Goal: Information Seeking & Learning: Check status

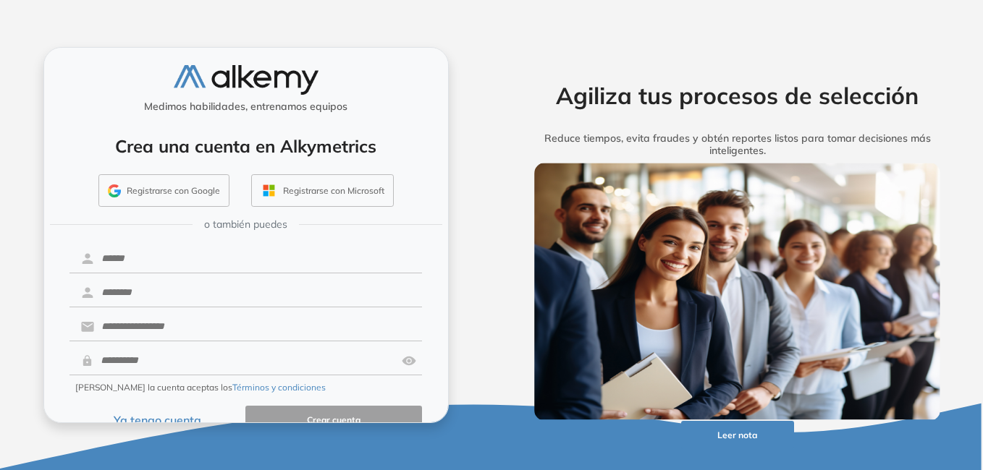
click at [178, 418] on button "Ya tengo cuenta" at bounding box center [157, 420] width 177 height 28
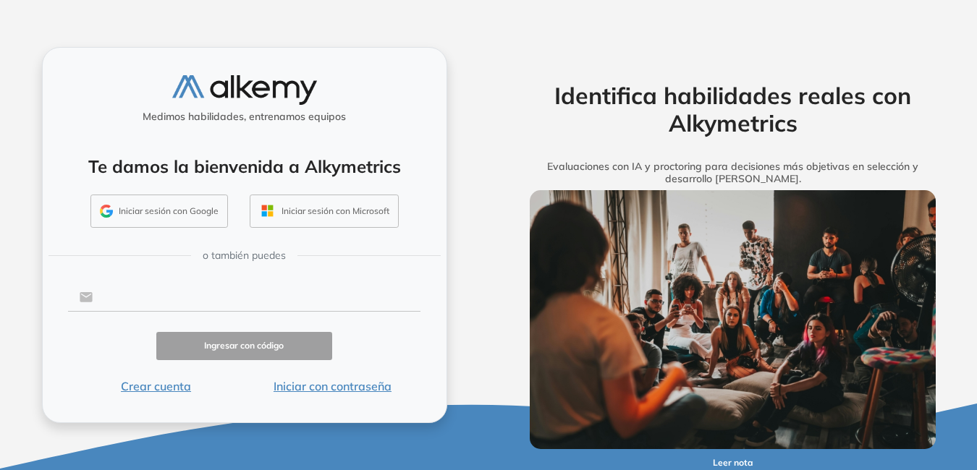
click at [179, 296] on input "text" at bounding box center [257, 298] width 328 height 28
type input "**********"
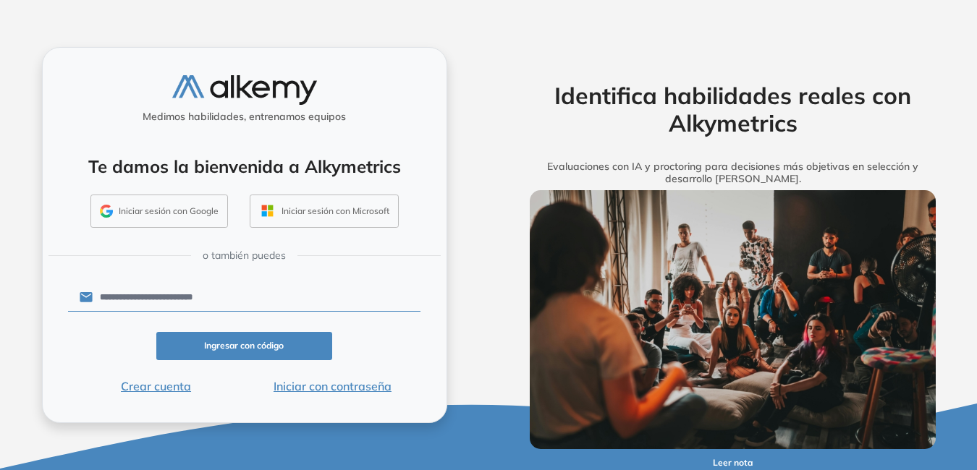
click at [357, 389] on button "Iniciar con contraseña" at bounding box center [332, 386] width 177 height 17
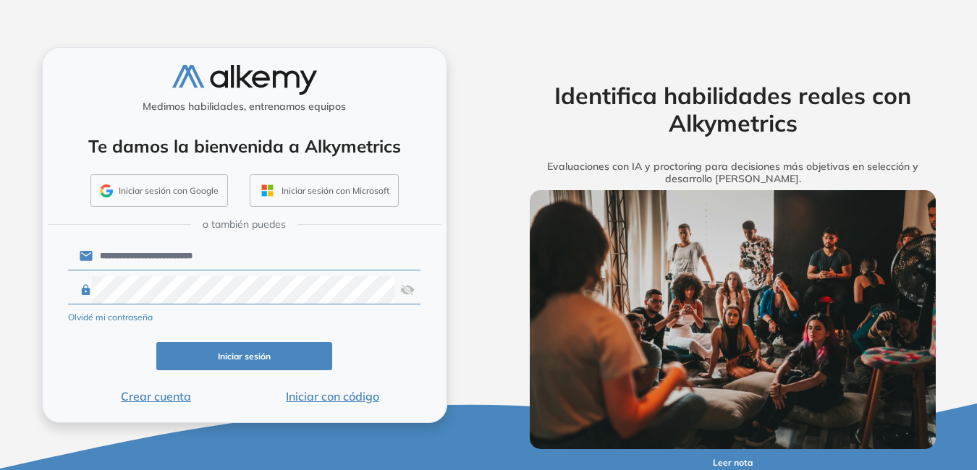
click at [413, 289] on img at bounding box center [407, 290] width 14 height 28
click at [276, 363] on button "Iniciar sesión" at bounding box center [244, 356] width 177 height 28
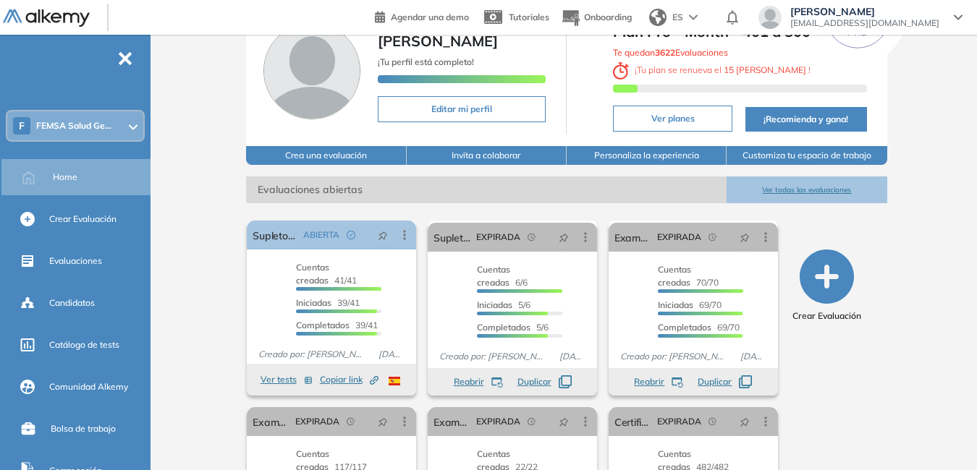
scroll to position [41, 0]
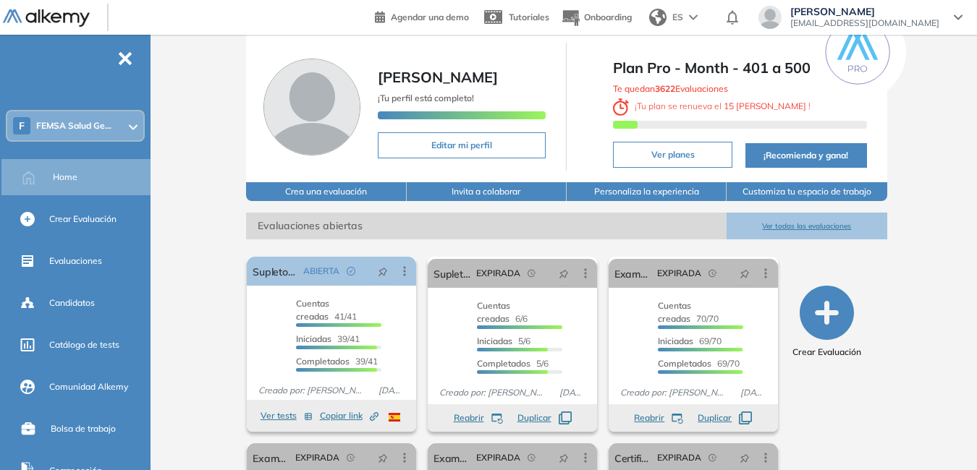
click at [804, 229] on button "Ver todas las evaluaciones" at bounding box center [807, 226] width 160 height 27
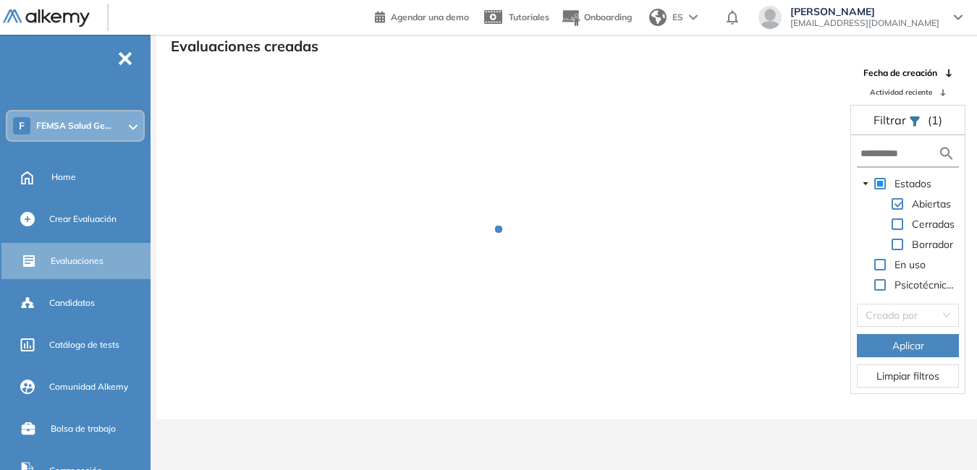
scroll to position [35, 0]
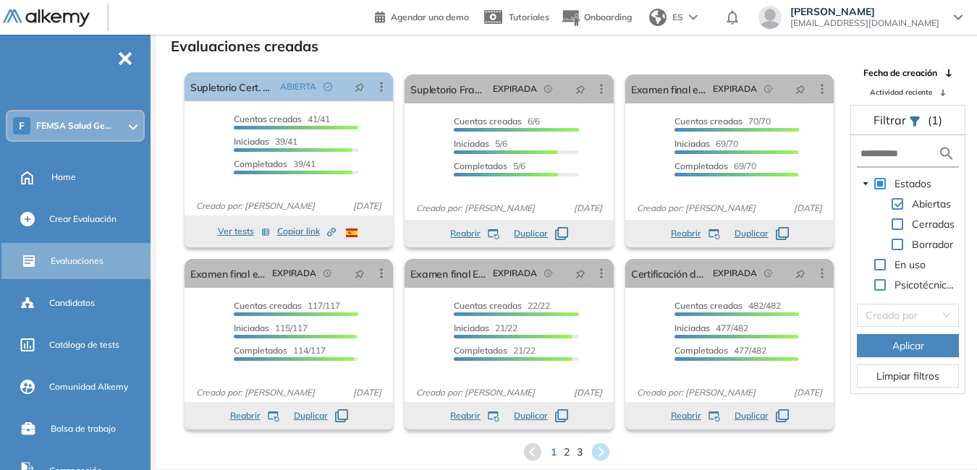
click at [570, 454] on div "1 2 3" at bounding box center [567, 452] width 798 height 22
click at [565, 452] on span "2" at bounding box center [567, 452] width 7 height 17
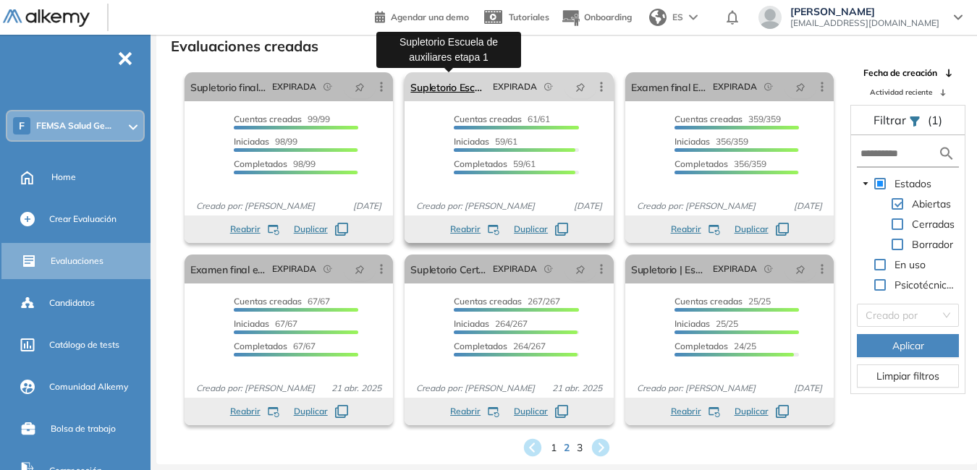
click at [449, 89] on link "Supletorio Escuela de auxiliares etapa 1" at bounding box center [448, 86] width 76 height 29
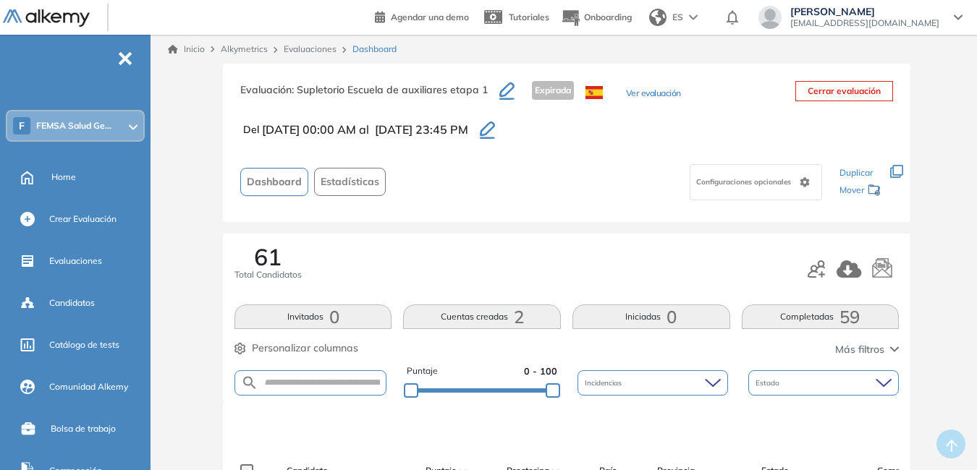
click at [495, 126] on icon "button" at bounding box center [487, 130] width 15 height 17
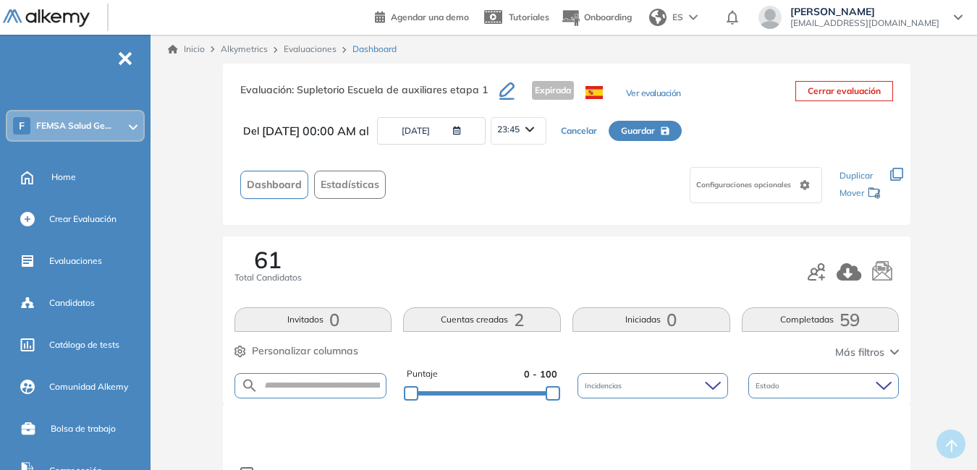
click at [461, 132] on icon "button" at bounding box center [454, 131] width 14 height 9
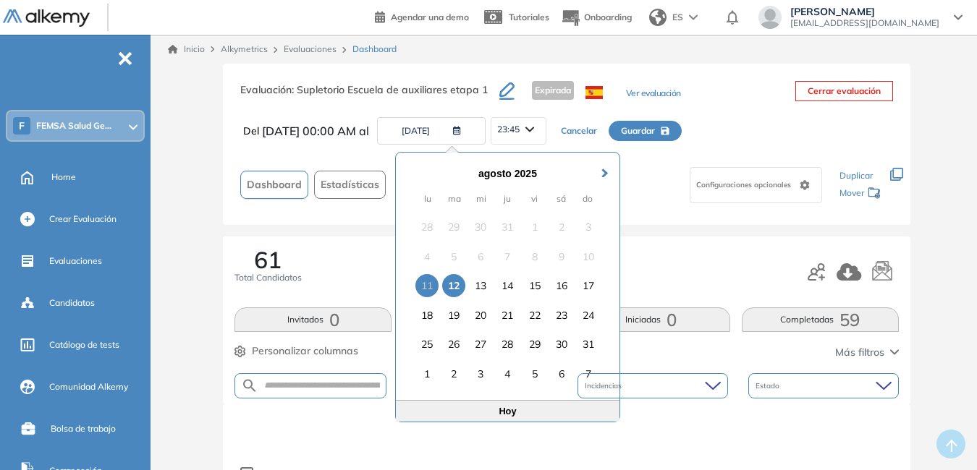
click at [453, 287] on div "12" at bounding box center [453, 285] width 23 height 23
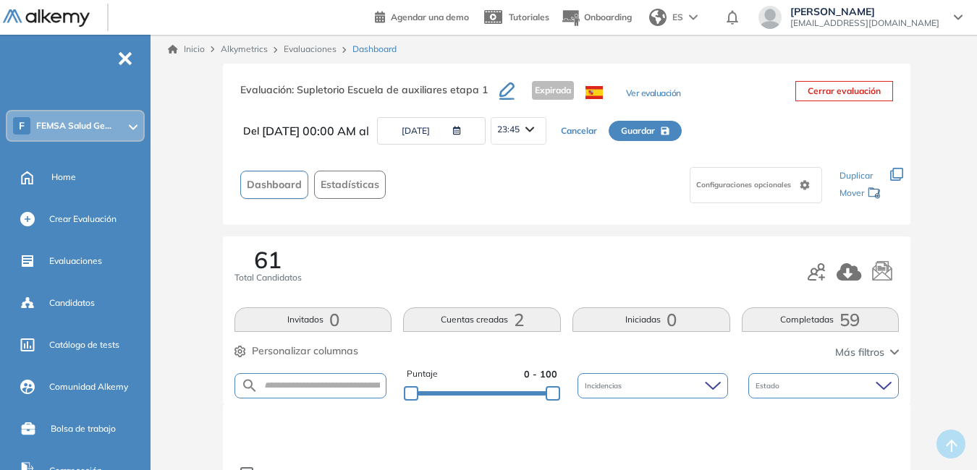
click at [655, 132] on span "Guardar" at bounding box center [638, 130] width 34 height 13
type input "**********"
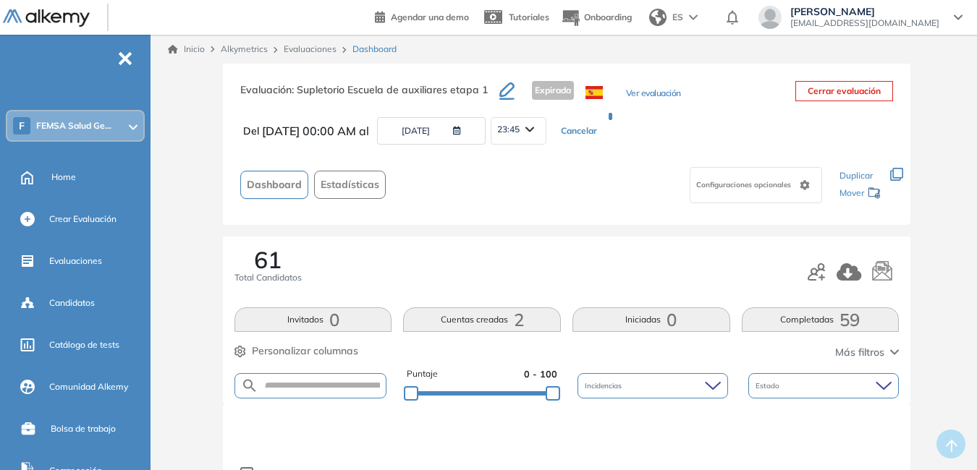
type input "**********"
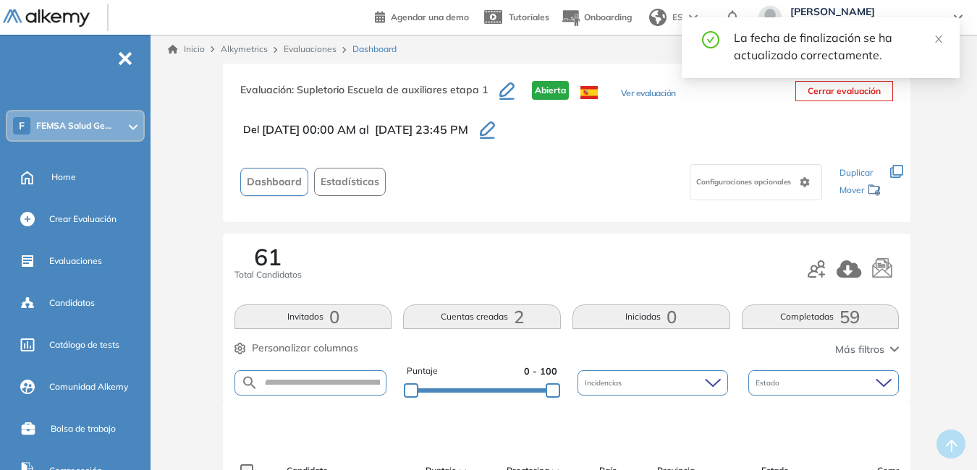
drag, startPoint x: 939, startPoint y: 38, endPoint x: 936, endPoint y: 45, distance: 7.8
click at [937, 41] on icon "close" at bounding box center [939, 39] width 10 height 10
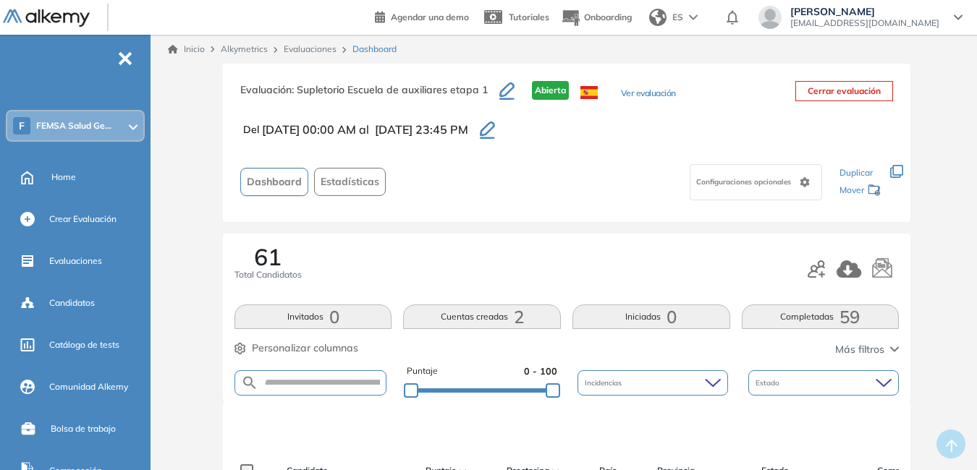
click at [318, 43] on link "Evaluaciones" at bounding box center [310, 48] width 53 height 11
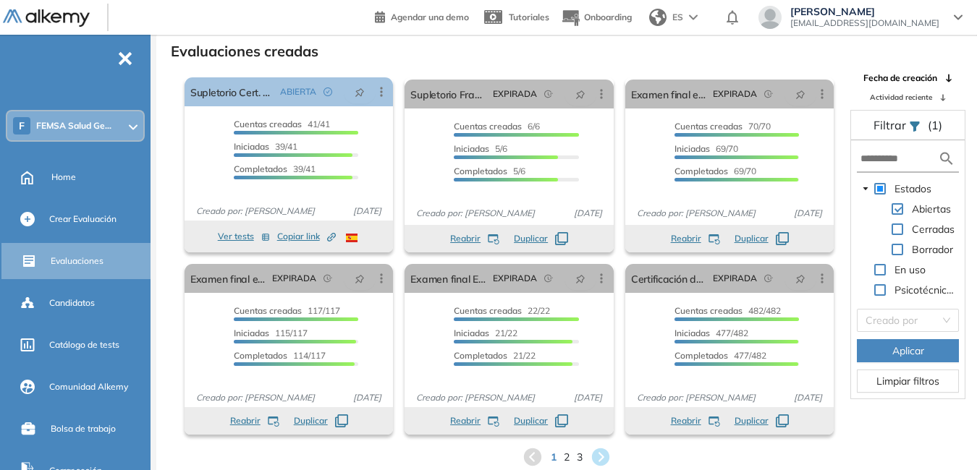
scroll to position [35, 0]
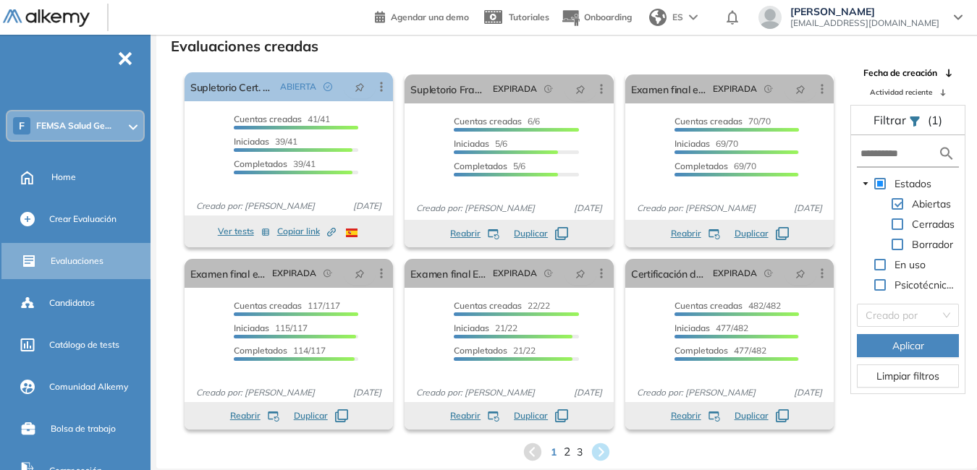
click at [569, 450] on span "2" at bounding box center [567, 452] width 7 height 17
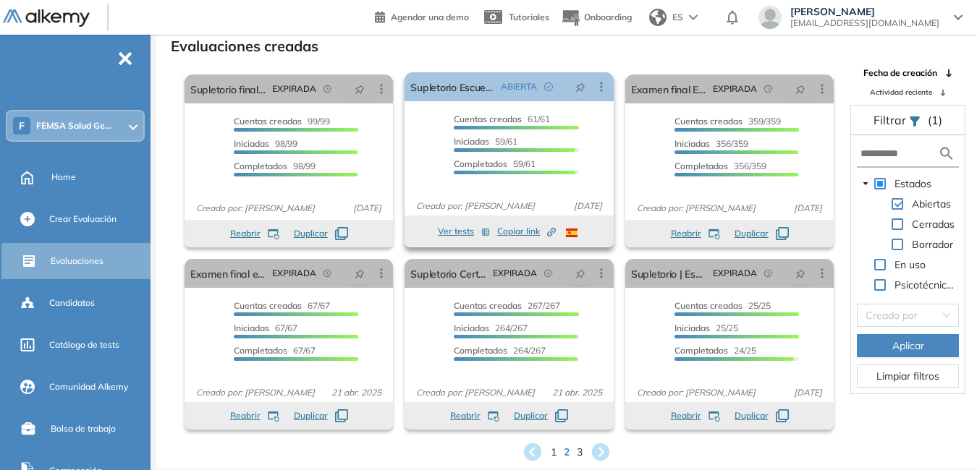
click at [528, 232] on span "Copiar link Created by potrace 1.16, written by Peter Selinger 2001-2019" at bounding box center [526, 231] width 59 height 13
click at [554, 450] on span "1" at bounding box center [554, 452] width 7 height 17
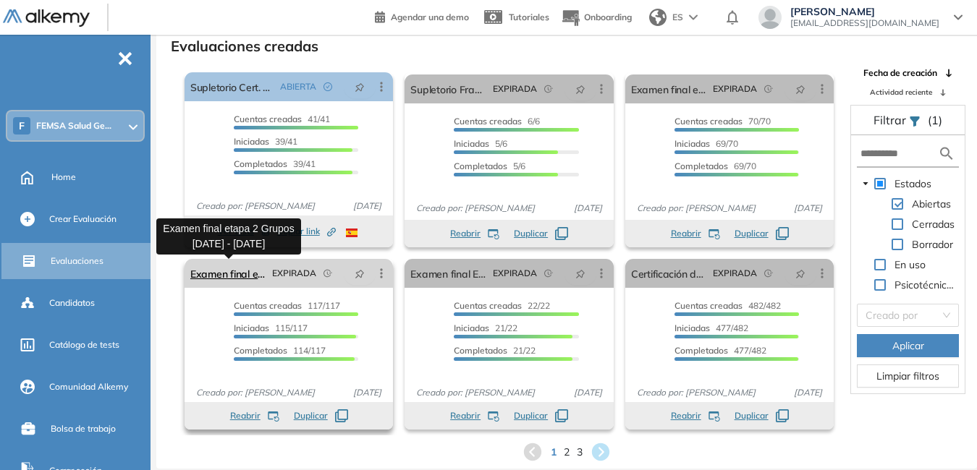
click at [221, 274] on link "Examen final etapa 2 Grupos 2024 - 2025" at bounding box center [228, 273] width 76 height 29
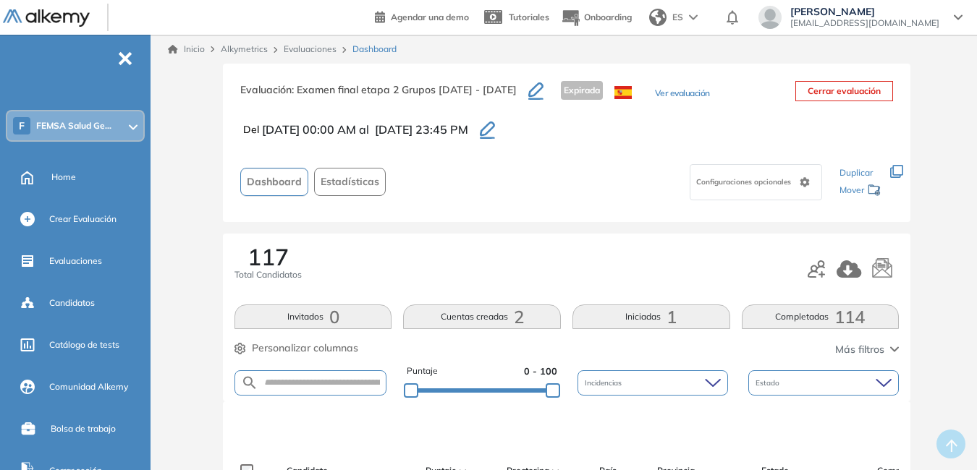
click at [495, 131] on icon "button" at bounding box center [487, 130] width 15 height 17
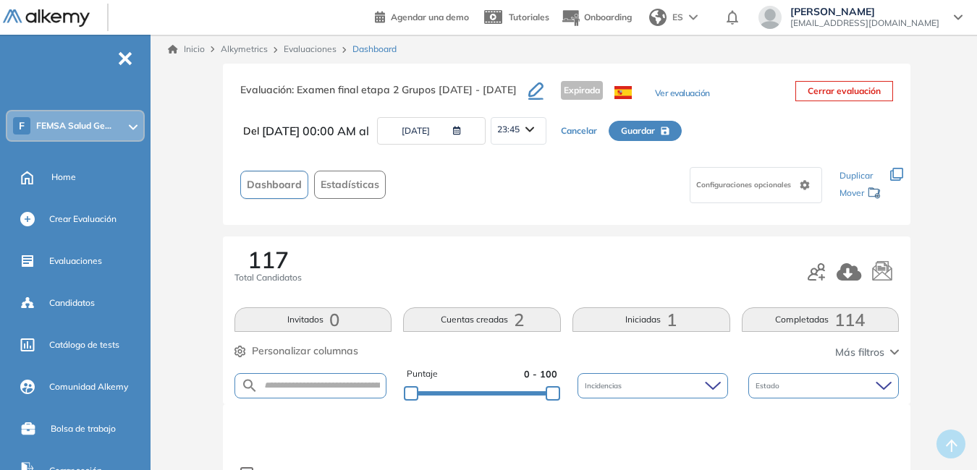
click at [461, 129] on icon "button" at bounding box center [454, 131] width 14 height 9
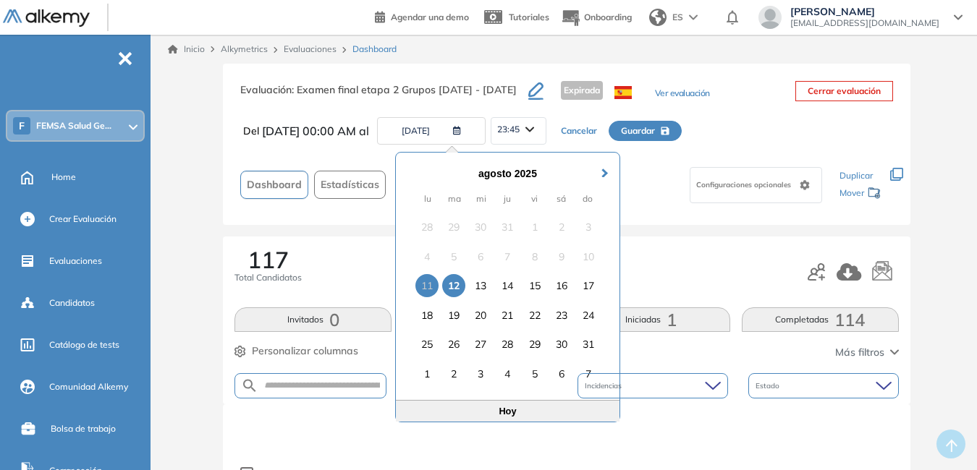
click at [452, 286] on div "12" at bounding box center [453, 285] width 23 height 23
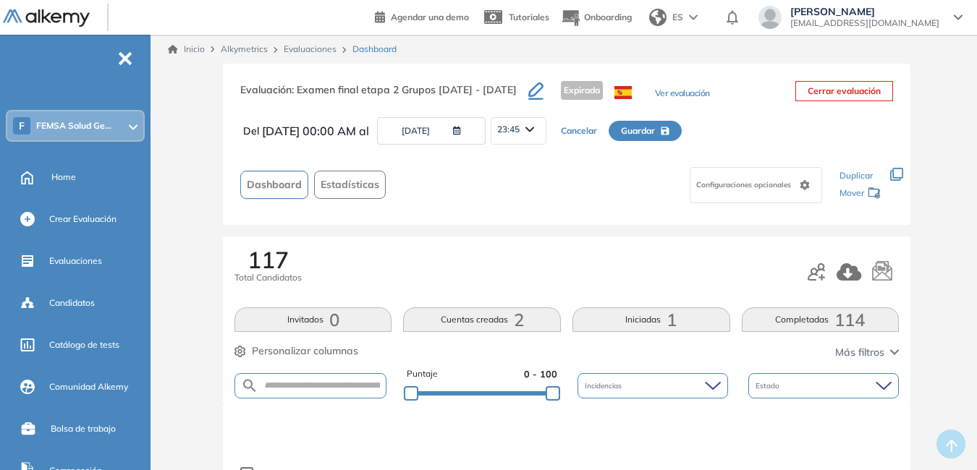
click at [655, 128] on span "Guardar" at bounding box center [638, 130] width 34 height 13
type input "**********"
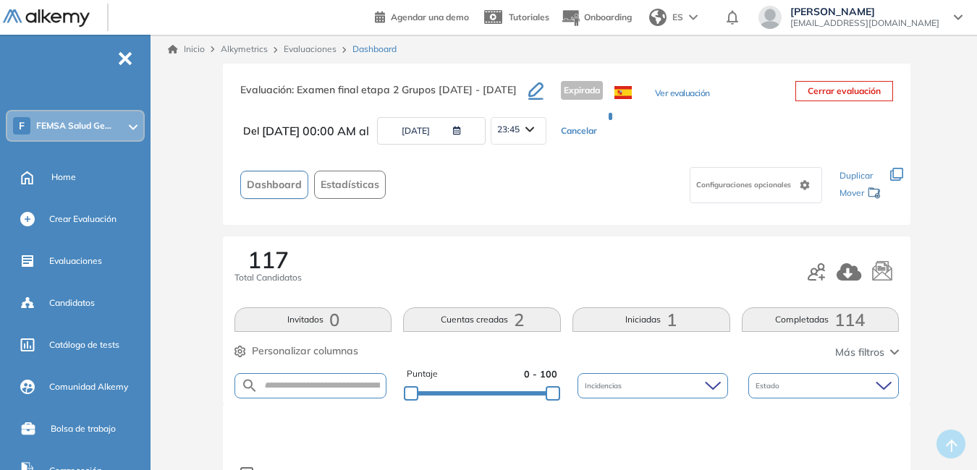
type input "**********"
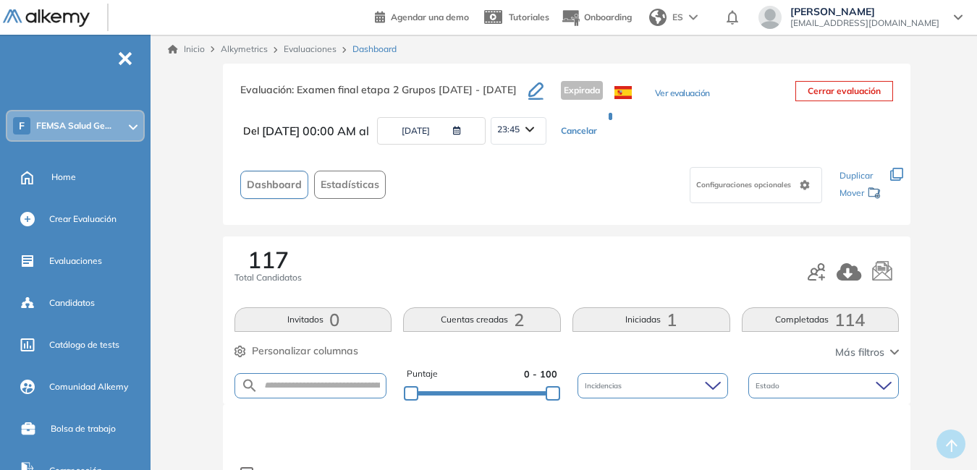
type input "**********"
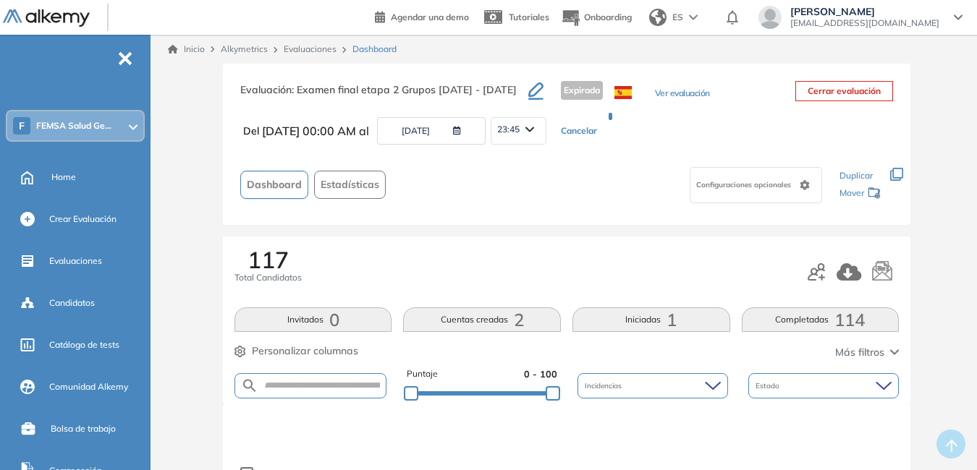
type input "**********"
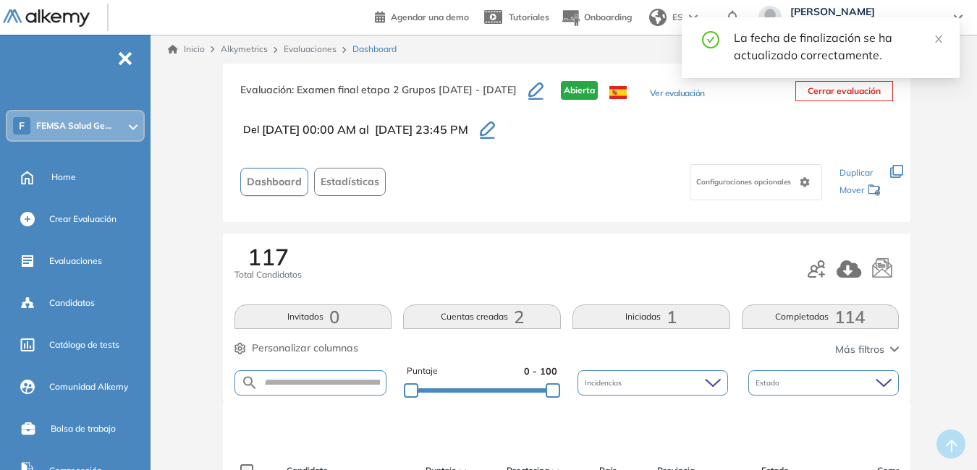
click at [322, 51] on link "Evaluaciones" at bounding box center [310, 48] width 53 height 11
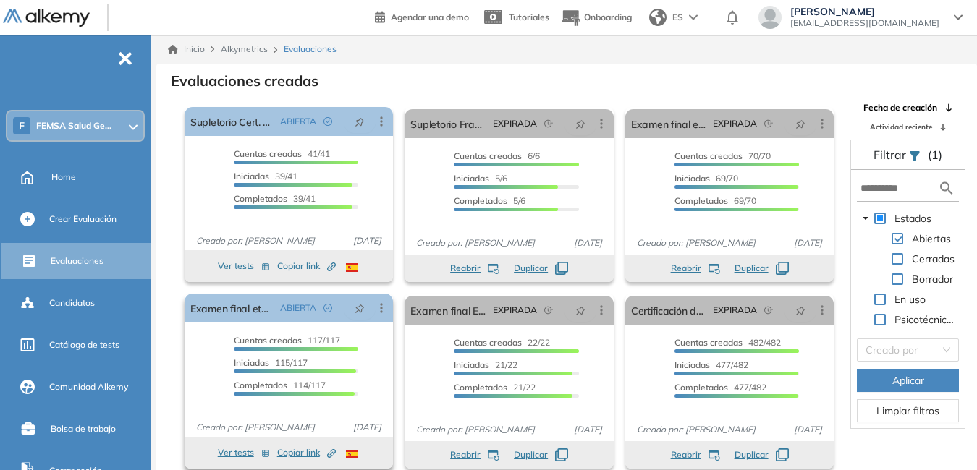
click at [310, 452] on span "Copiar link Created by potrace 1.16, written by Peter Selinger 2001-2019" at bounding box center [306, 453] width 59 height 13
click at [884, 29] on div "Daniel Lara cdlarar@corporaciongpf.com" at bounding box center [860, 19] width 227 height 26
click at [884, 17] on span "Daniel Lara" at bounding box center [864, 12] width 149 height 12
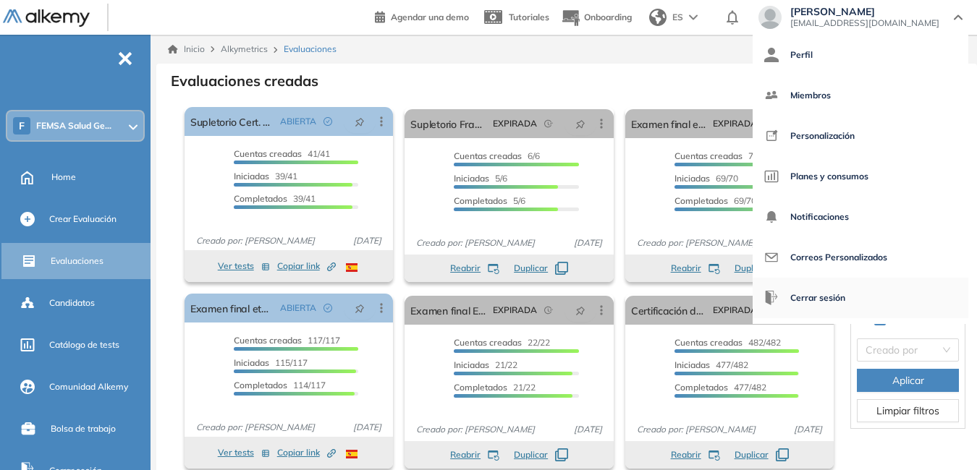
click at [845, 299] on span "Cerrar sesión" at bounding box center [817, 298] width 55 height 35
